Goal: Task Accomplishment & Management: Manage account settings

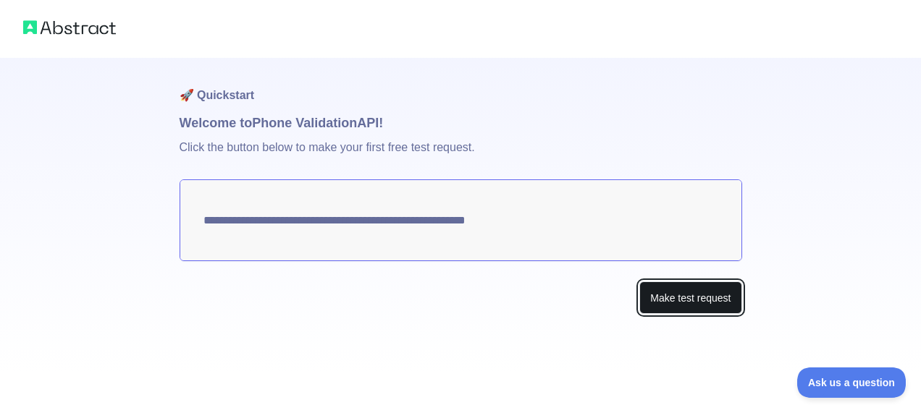
click at [692, 301] on button "Make test request" at bounding box center [690, 298] width 102 height 33
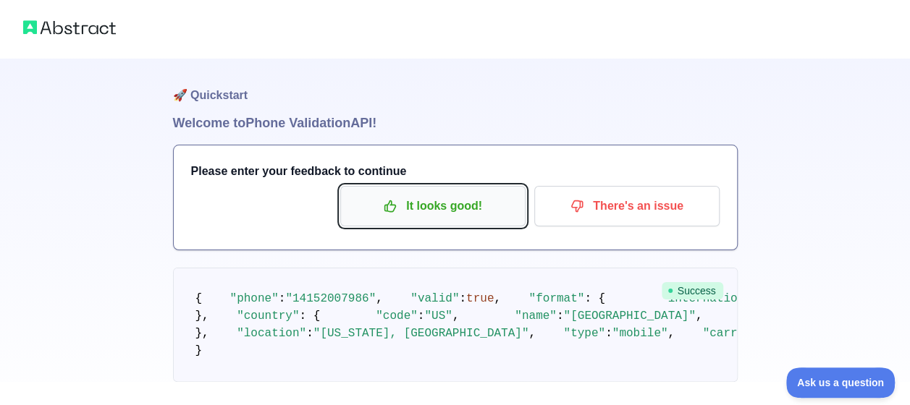
click at [423, 209] on p "It looks good!" at bounding box center [433, 206] width 164 height 25
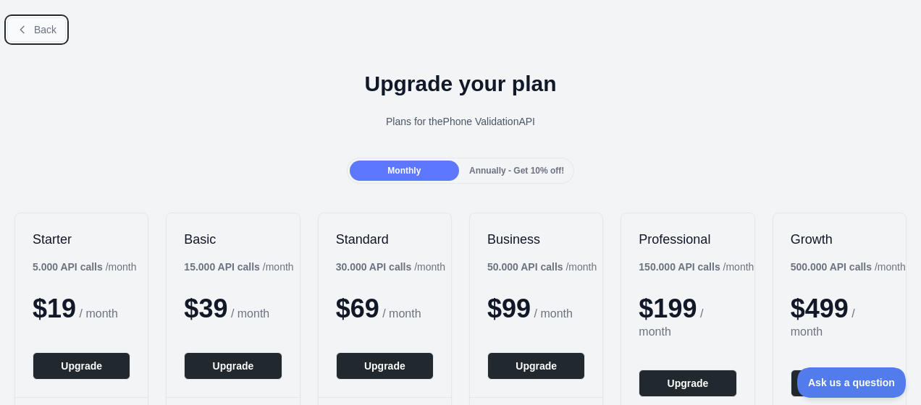
click at [22, 30] on icon at bounding box center [23, 30] width 12 height 12
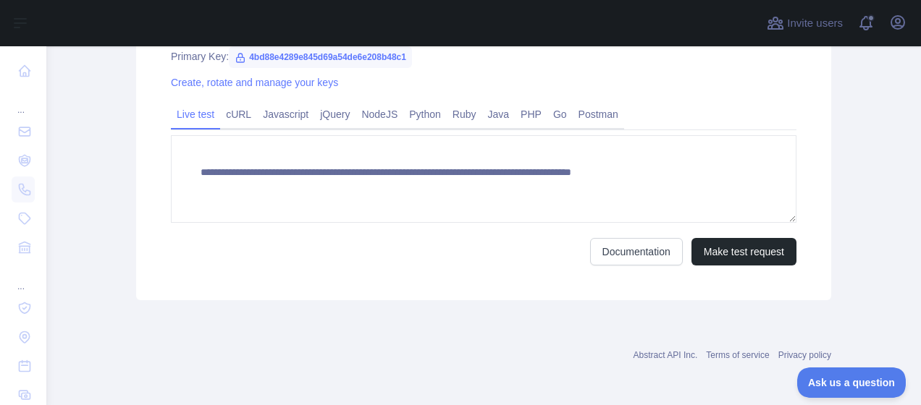
scroll to position [588, 0]
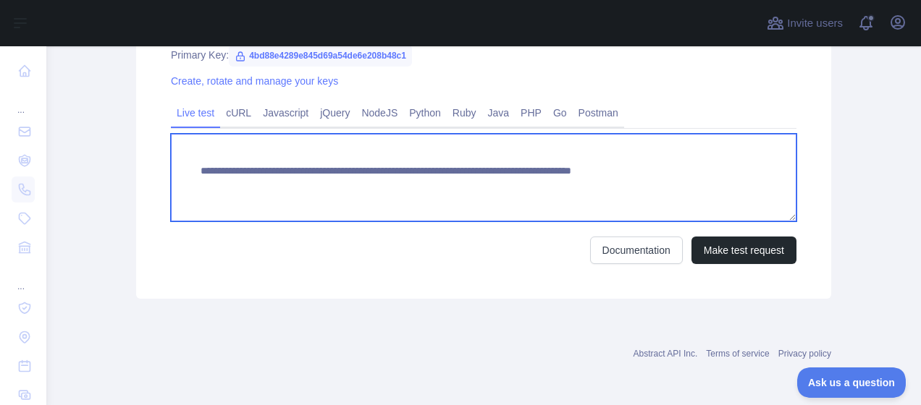
click at [655, 172] on textarea "**********" at bounding box center [483, 178] width 625 height 88
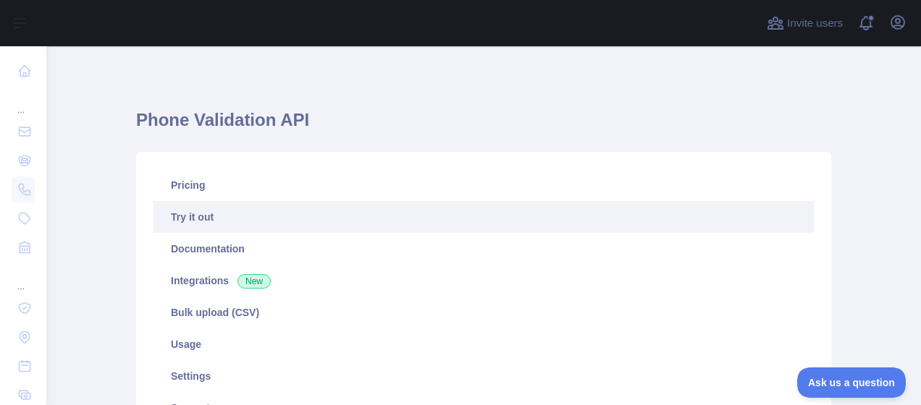
scroll to position [0, 0]
click at [899, 26] on icon "button" at bounding box center [897, 22] width 13 height 13
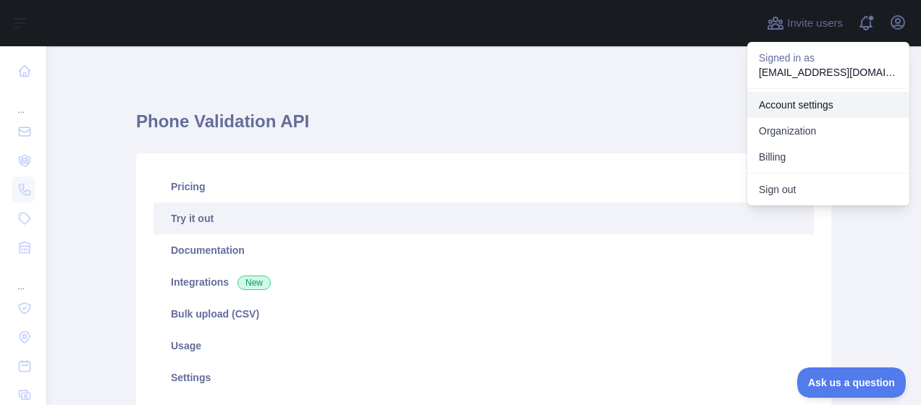
click at [803, 102] on link "Account settings" at bounding box center [828, 105] width 162 height 26
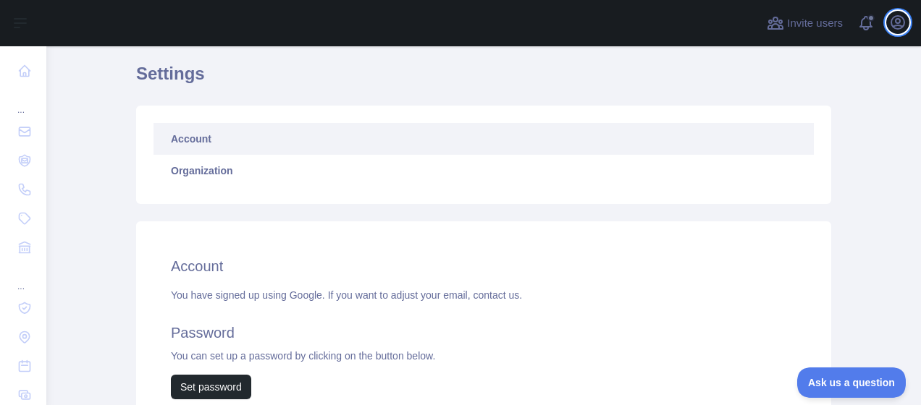
scroll to position [38, 0]
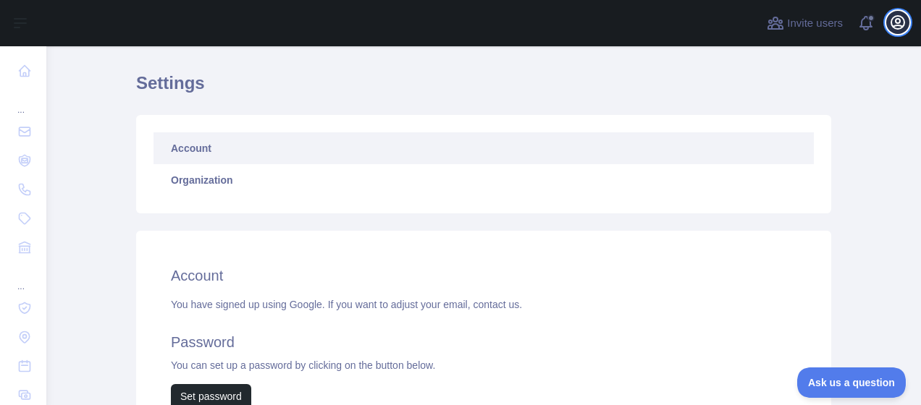
click at [895, 22] on icon "button" at bounding box center [897, 22] width 13 height 13
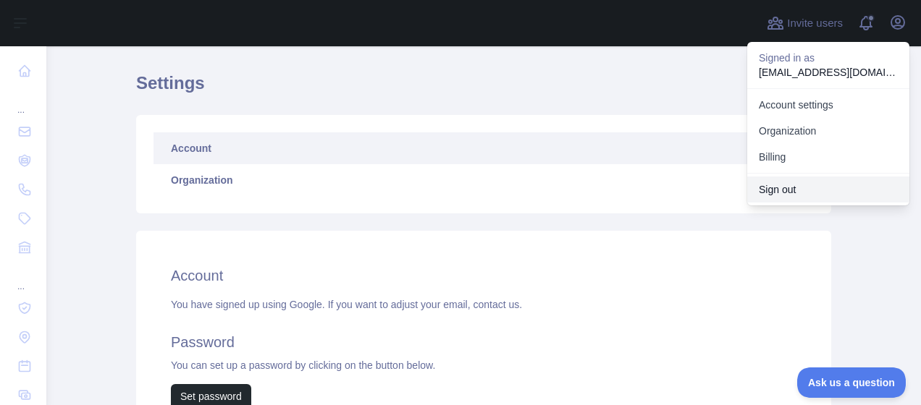
click at [782, 187] on button "Sign out" at bounding box center [828, 190] width 162 height 26
